Goal: Find specific page/section

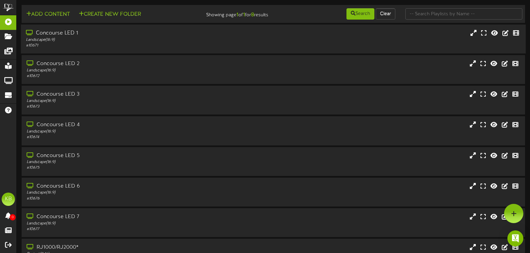
click at [76, 37] on div "Concourse LED 1" at bounding box center [126, 34] width 200 height 8
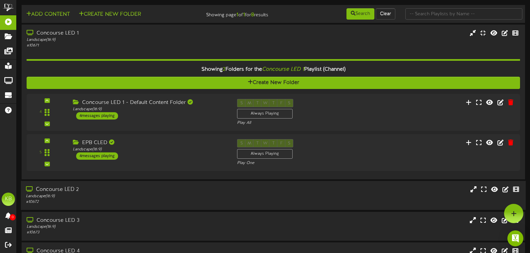
click at [65, 189] on div "Concourse LED 2" at bounding box center [126, 190] width 200 height 8
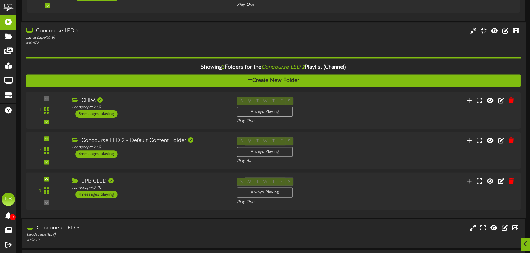
scroll to position [233, 0]
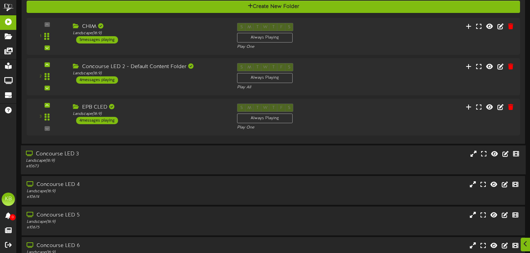
click at [128, 163] on div "Landscape ( 16:9 )" at bounding box center [126, 161] width 200 height 6
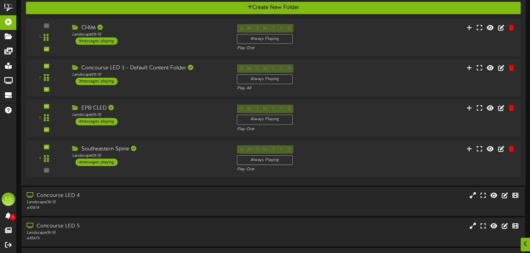
scroll to position [432, 0]
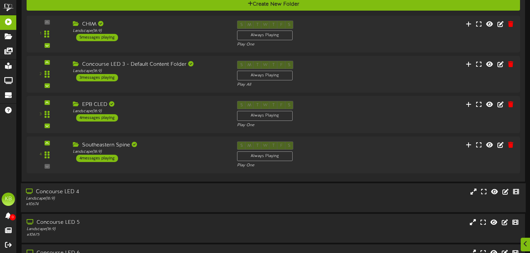
drag, startPoint x: 103, startPoint y: 198, endPoint x: 114, endPoint y: 190, distance: 13.6
click at [103, 198] on div "Landscape ( 16:9 )" at bounding box center [126, 199] width 200 height 6
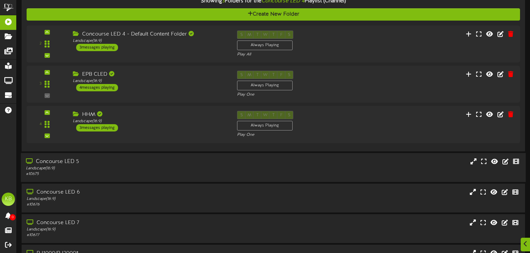
scroll to position [665, 0]
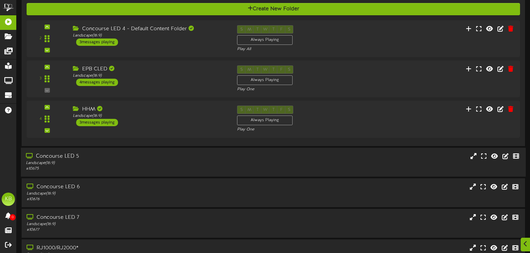
click at [130, 158] on div "Concourse LED 5" at bounding box center [126, 157] width 200 height 8
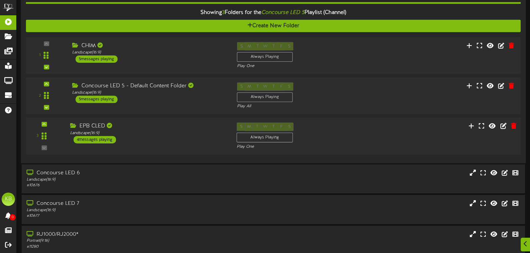
scroll to position [864, 0]
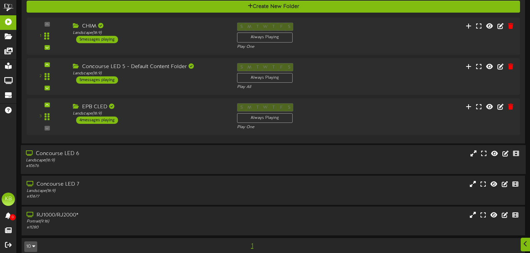
click at [130, 150] on div "Concourse LED 6 Landscape ( 16:9 ) # 10676" at bounding box center [273, 159] width 505 height 29
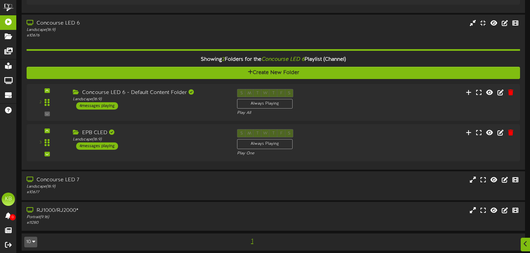
scroll to position [999, 0]
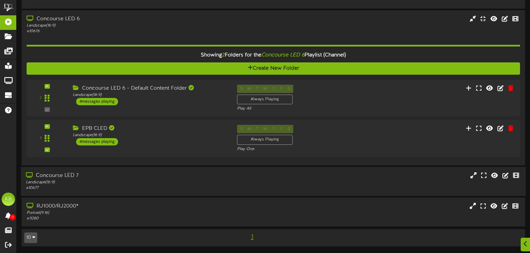
click at [160, 174] on div "Concourse LED 7" at bounding box center [126, 176] width 200 height 8
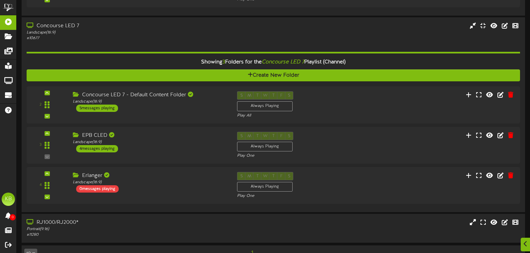
scroll to position [1166, 0]
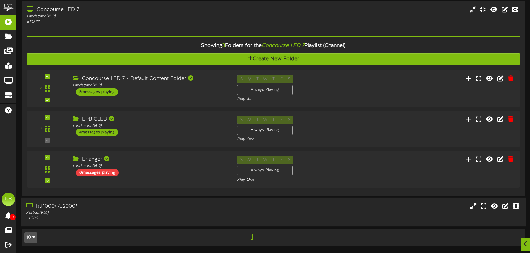
click at [156, 209] on div "RJ1000/RJ2000*" at bounding box center [126, 207] width 200 height 8
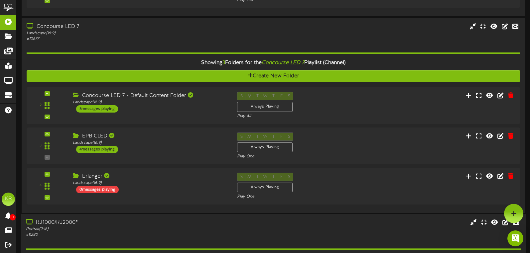
scroll to position [1142, 0]
